Goal: Task Accomplishment & Management: Use online tool/utility

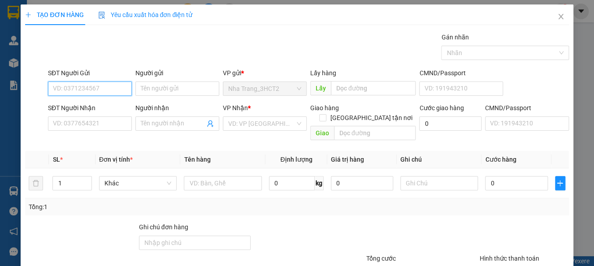
click at [97, 91] on input "SĐT Người Gửi" at bounding box center [90, 89] width 84 height 14
type input "0936678215"
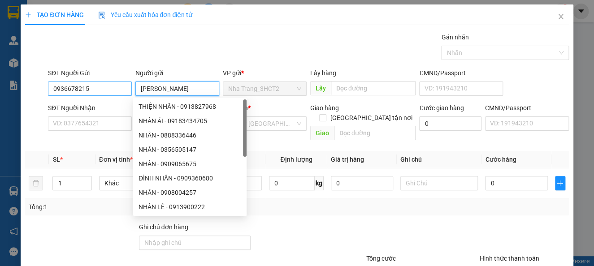
type input "[PERSON_NAME]"
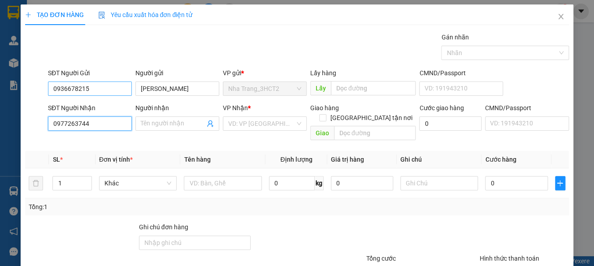
type input "0977263744"
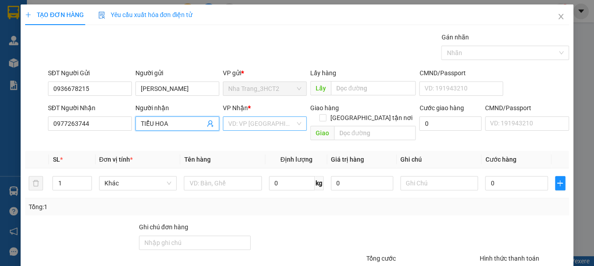
type input "TIỂU HOA"
click at [249, 122] on input "search" at bounding box center [261, 123] width 67 height 13
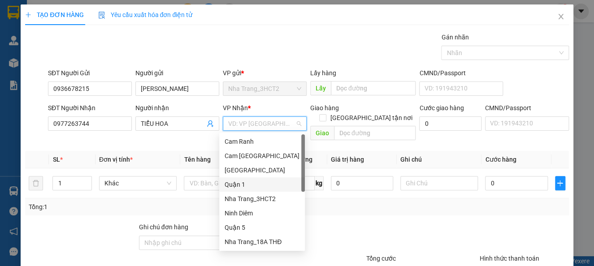
click at [257, 181] on div "Quận 1" at bounding box center [262, 185] width 75 height 10
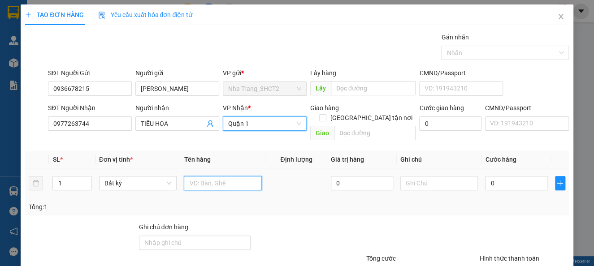
click at [218, 176] on input "text" at bounding box center [223, 183] width 78 height 14
type input "1 GÓI TRẮNG NHỎ"
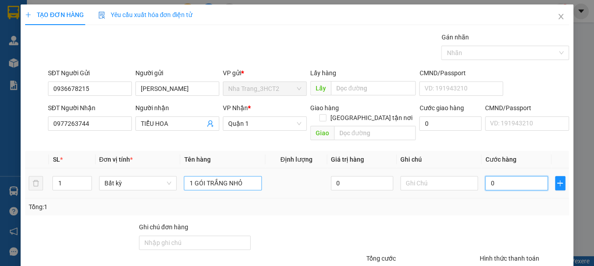
type input "2"
type input "20"
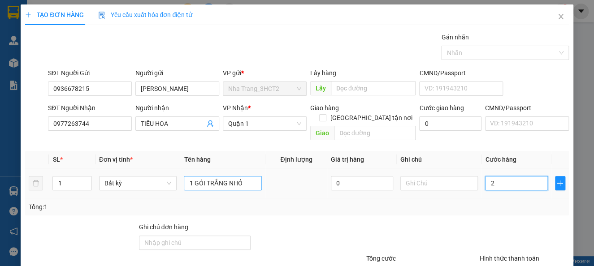
type input "20"
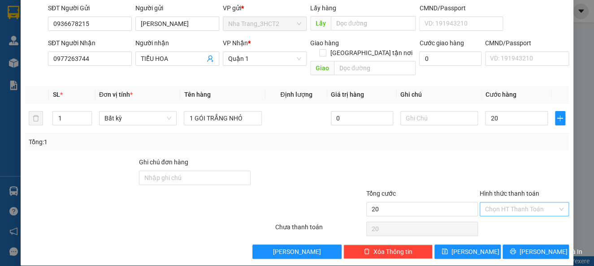
type input "20.000"
click at [499, 203] on input "Hình thức thanh toán" at bounding box center [521, 209] width 72 height 13
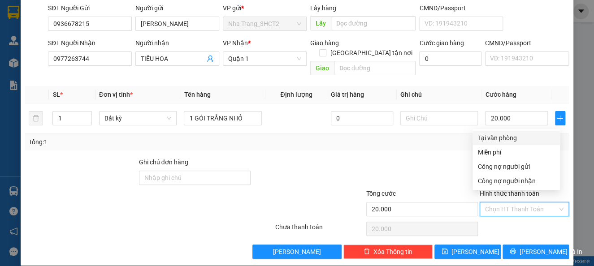
click at [482, 139] on div "Tại văn phòng" at bounding box center [516, 138] width 77 height 10
type input "0"
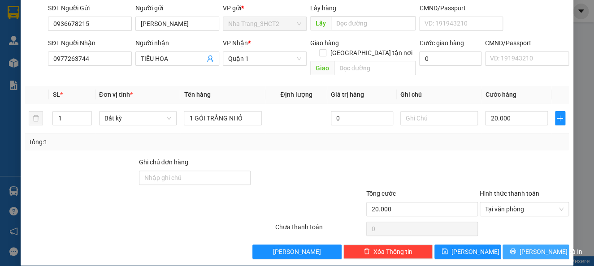
click at [517, 245] on button "[PERSON_NAME] và In" at bounding box center [536, 252] width 66 height 14
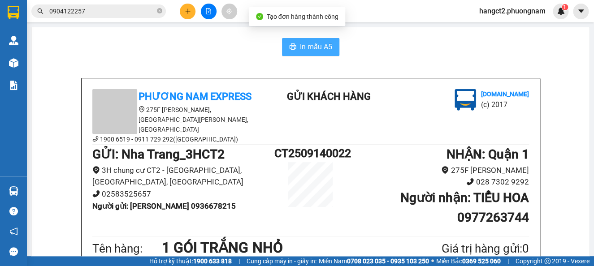
click at [300, 46] on span "In mẫu A5" at bounding box center [316, 46] width 32 height 11
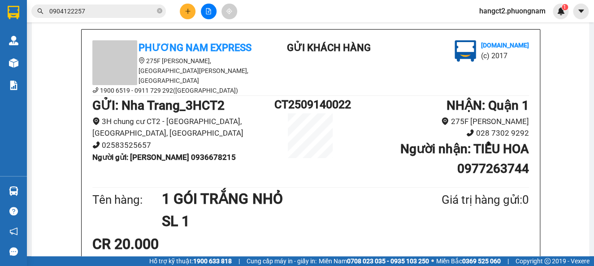
scroll to position [119, 0]
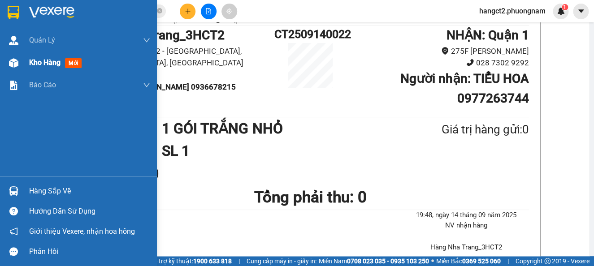
click at [16, 69] on div at bounding box center [14, 63] width 16 height 16
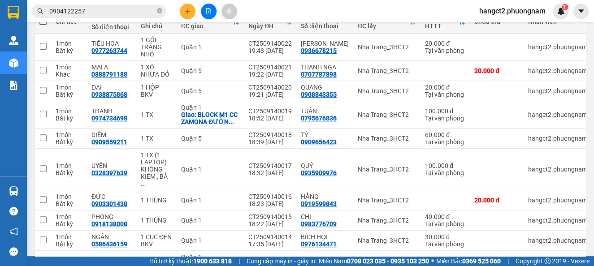
scroll to position [172, 0]
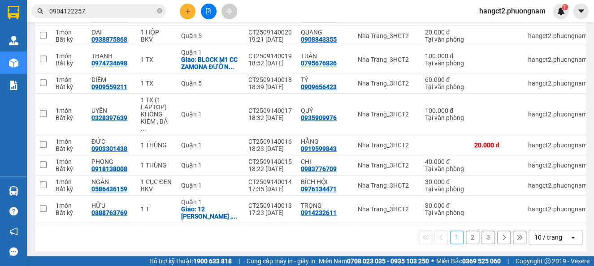
click at [347, 234] on div "1 2 3 10 / trang open" at bounding box center [311, 237] width 544 height 15
click at [534, 233] on div "10 / trang" at bounding box center [548, 237] width 28 height 9
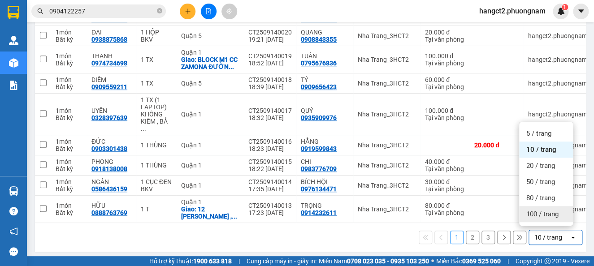
click at [530, 206] on div "100 / trang" at bounding box center [546, 214] width 54 height 16
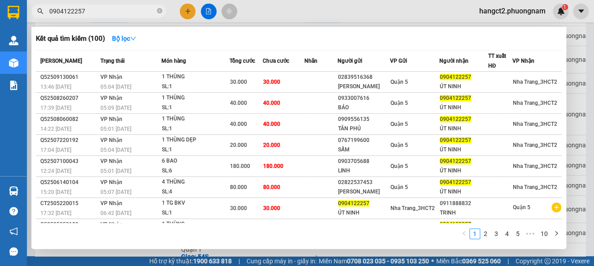
click at [104, 15] on input "0904122257" at bounding box center [102, 11] width 106 height 10
click at [588, 76] on div at bounding box center [297, 133] width 594 height 266
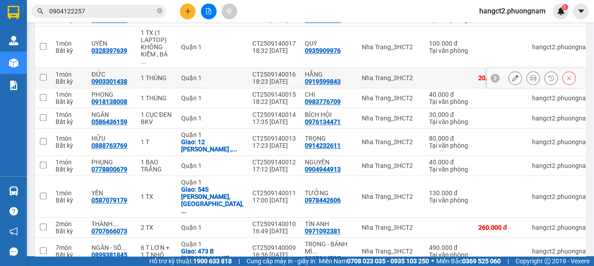
scroll to position [359, 0]
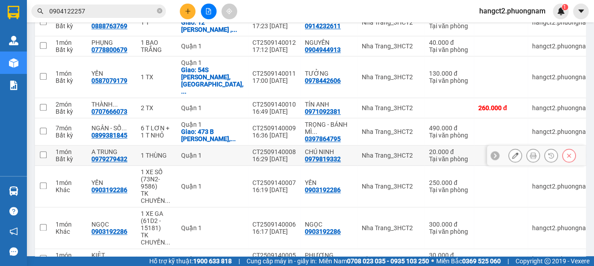
click at [474, 146] on td at bounding box center [501, 156] width 54 height 20
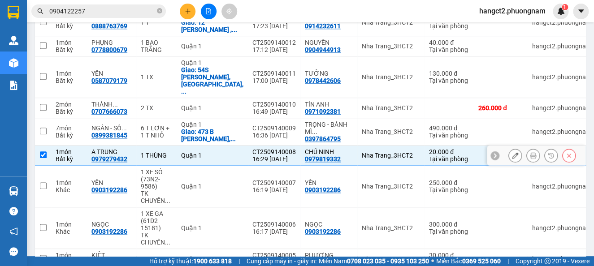
click at [42, 152] on input "checkbox" at bounding box center [43, 155] width 7 height 7
checkbox input "false"
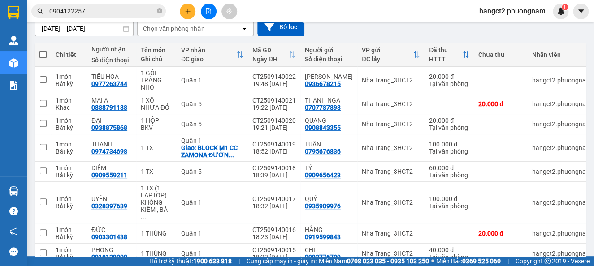
scroll to position [0, 0]
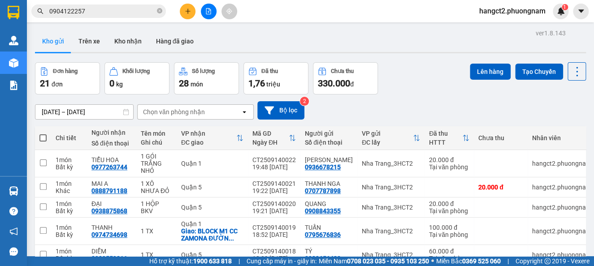
click at [429, 68] on div "Đơn hàng 21 đơn Khối lượng 0 kg Số lượng 28 món Đã thu 1,76 triệu Chưa thu 330.…" at bounding box center [310, 78] width 551 height 32
click at [43, 139] on span at bounding box center [42, 137] width 7 height 7
click at [43, 134] on input "checkbox" at bounding box center [43, 134] width 0 height 0
checkbox input "true"
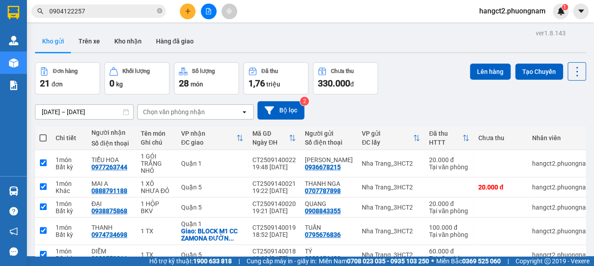
checkbox input "true"
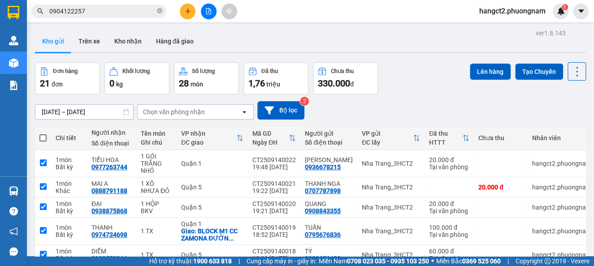
checkbox input "true"
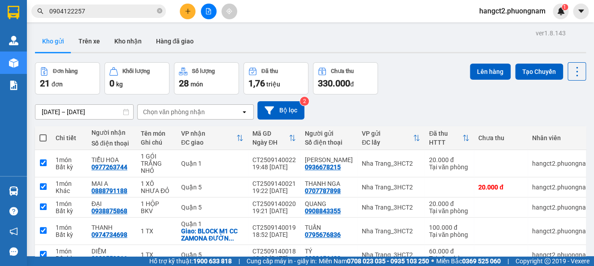
checkbox input "true"
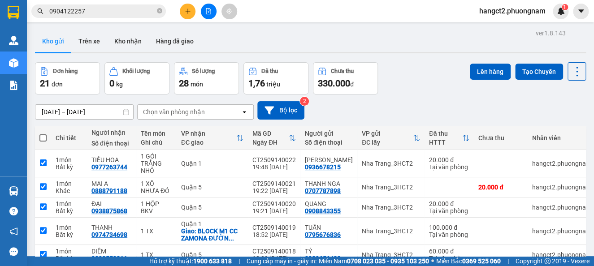
checkbox input "true"
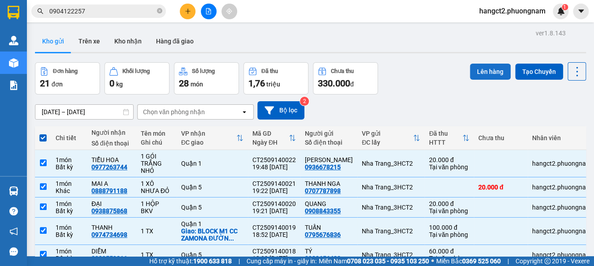
click at [483, 71] on button "Lên hàng" at bounding box center [490, 72] width 41 height 16
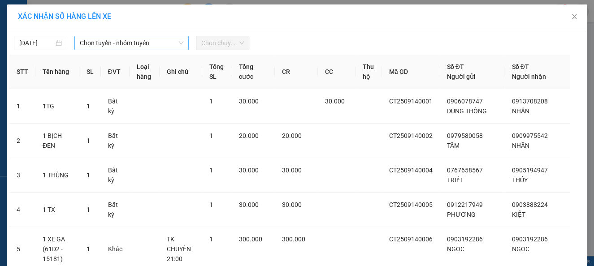
click at [89, 45] on span "Chọn tuyến - nhóm tuyến" at bounding box center [132, 42] width 104 height 13
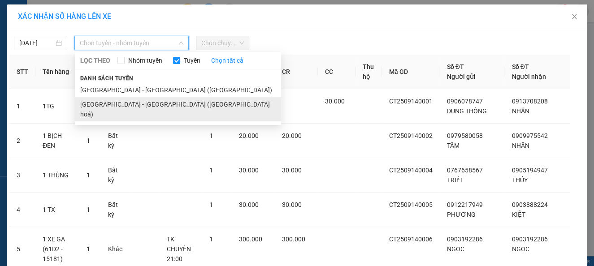
click at [107, 102] on li "[GEOGRAPHIC_DATA] - [GEOGRAPHIC_DATA] ([GEOGRAPHIC_DATA] hoá)" at bounding box center [178, 109] width 206 height 24
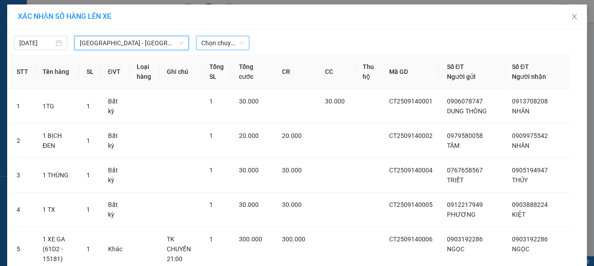
click at [218, 44] on span "Chọn chuyến" at bounding box center [222, 42] width 43 height 13
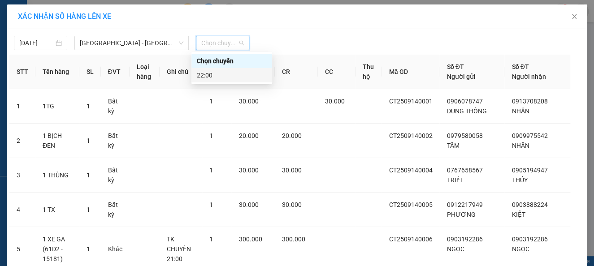
click at [221, 74] on div "22:00" at bounding box center [232, 75] width 70 height 10
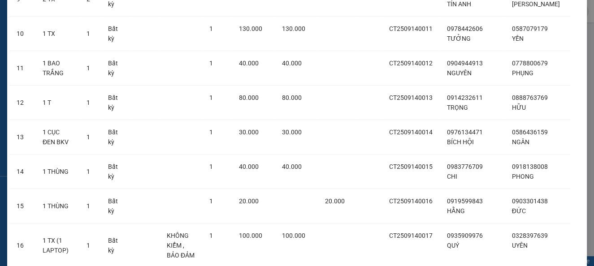
scroll to position [677, 0]
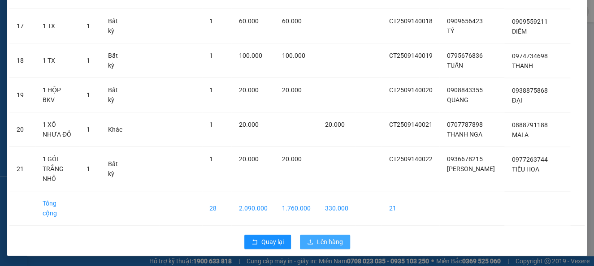
click at [332, 240] on span "Lên hàng" at bounding box center [330, 242] width 26 height 10
